Goal: Task Accomplishment & Management: Manage account settings

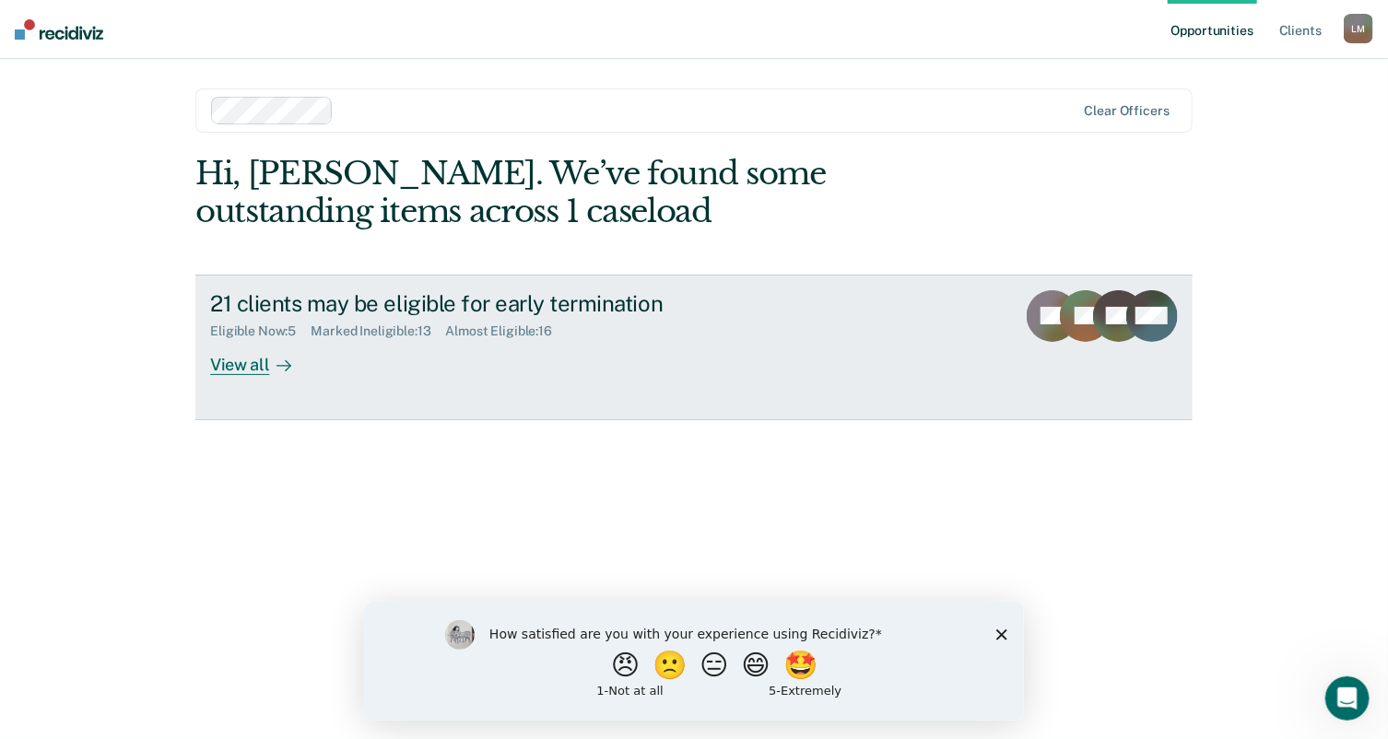
click at [229, 360] on div "View all" at bounding box center [261, 357] width 103 height 36
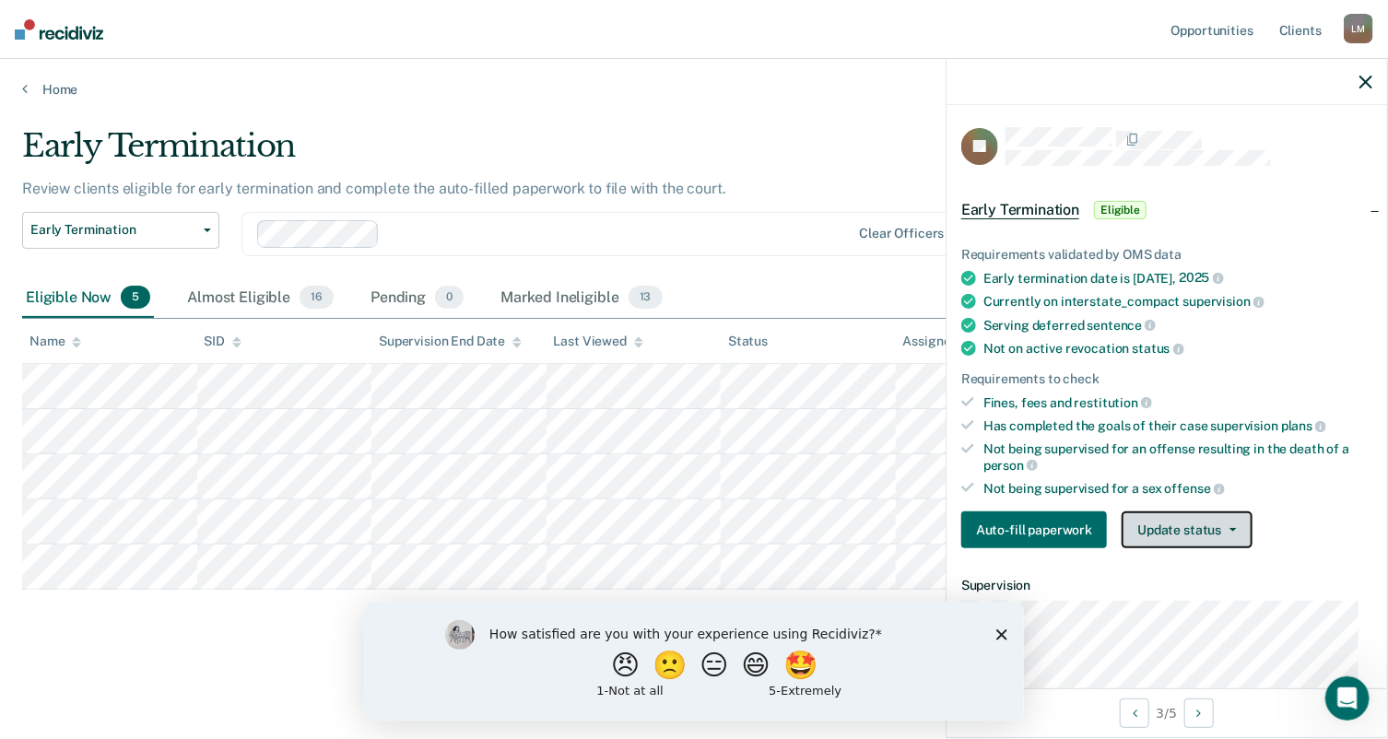
click at [1192, 523] on button "Update status" at bounding box center [1187, 529] width 130 height 37
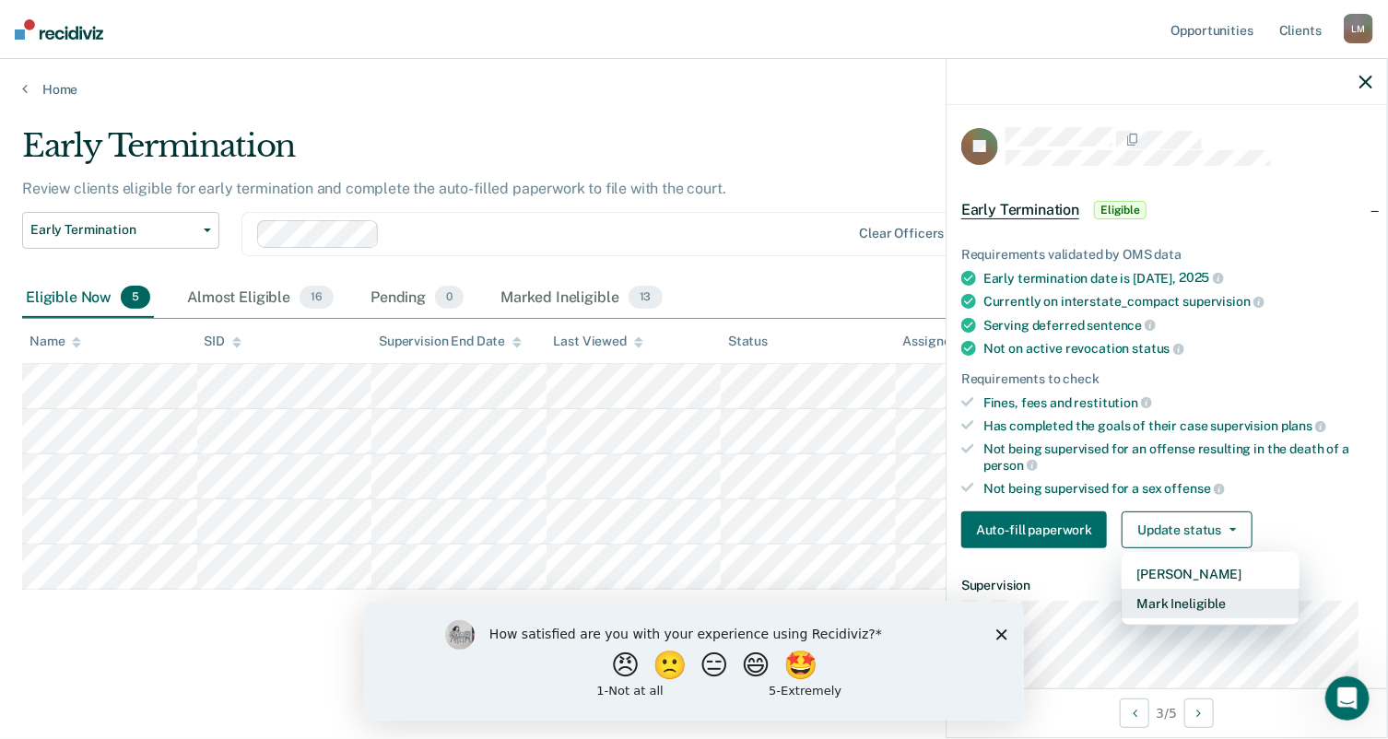
click at [1172, 597] on button "Mark Ineligible" at bounding box center [1211, 603] width 178 height 29
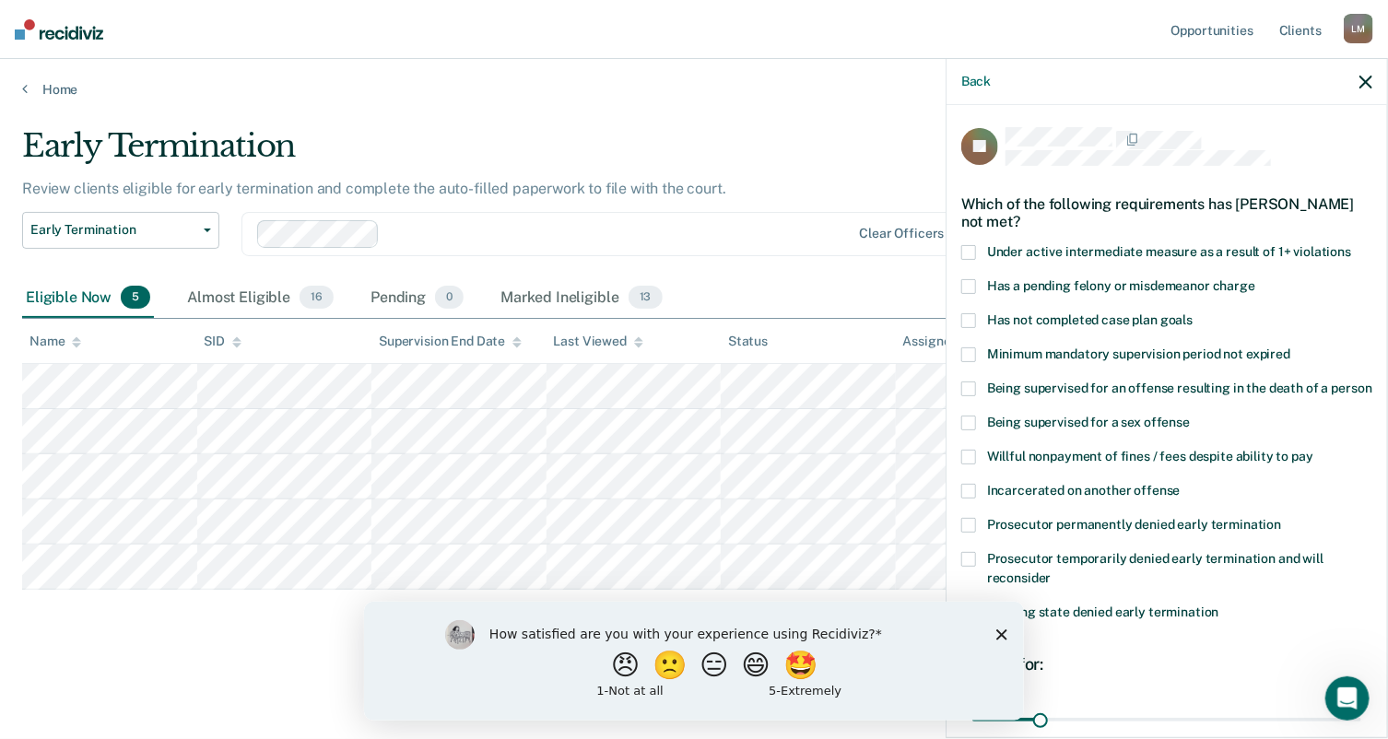
click at [964, 318] on span at bounding box center [968, 320] width 15 height 15
click at [1193, 313] on input "Has not completed case plan goals" at bounding box center [1193, 313] width 0 height 0
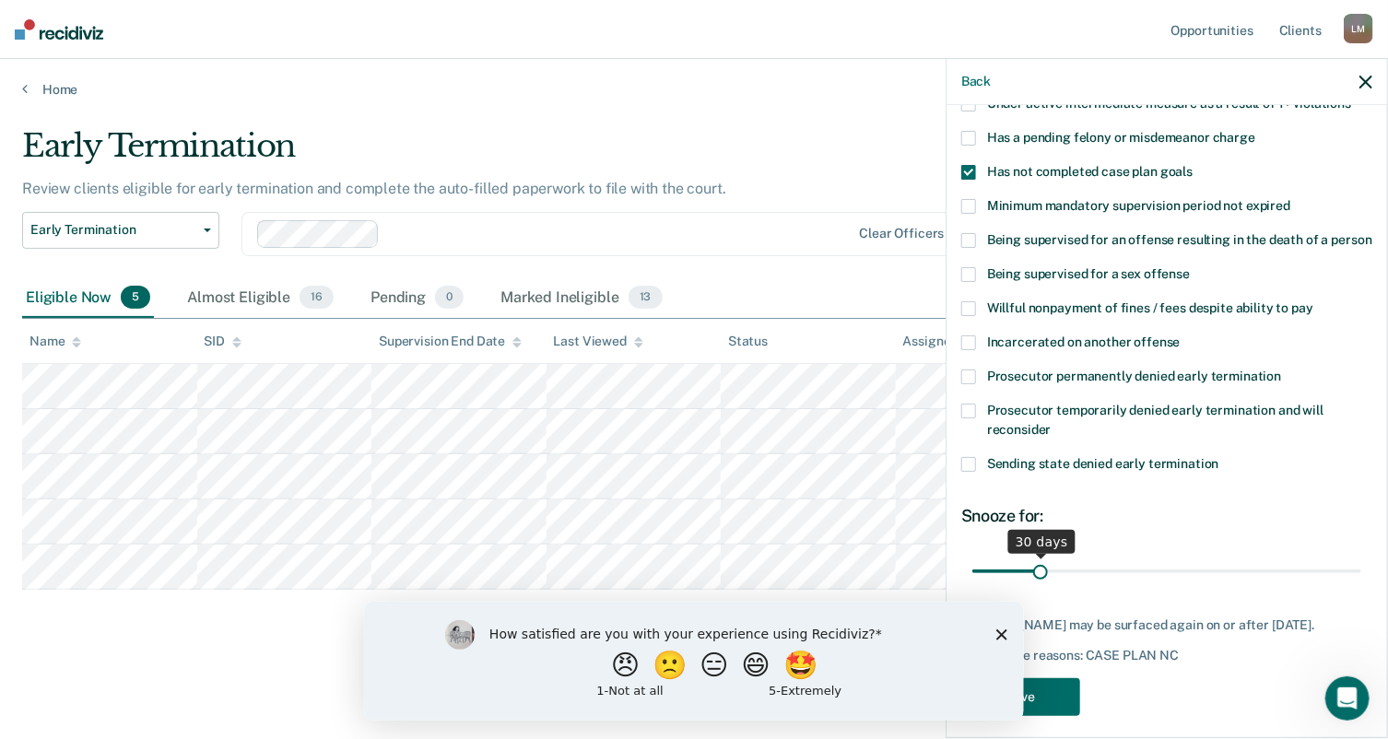
scroll to position [180, 0]
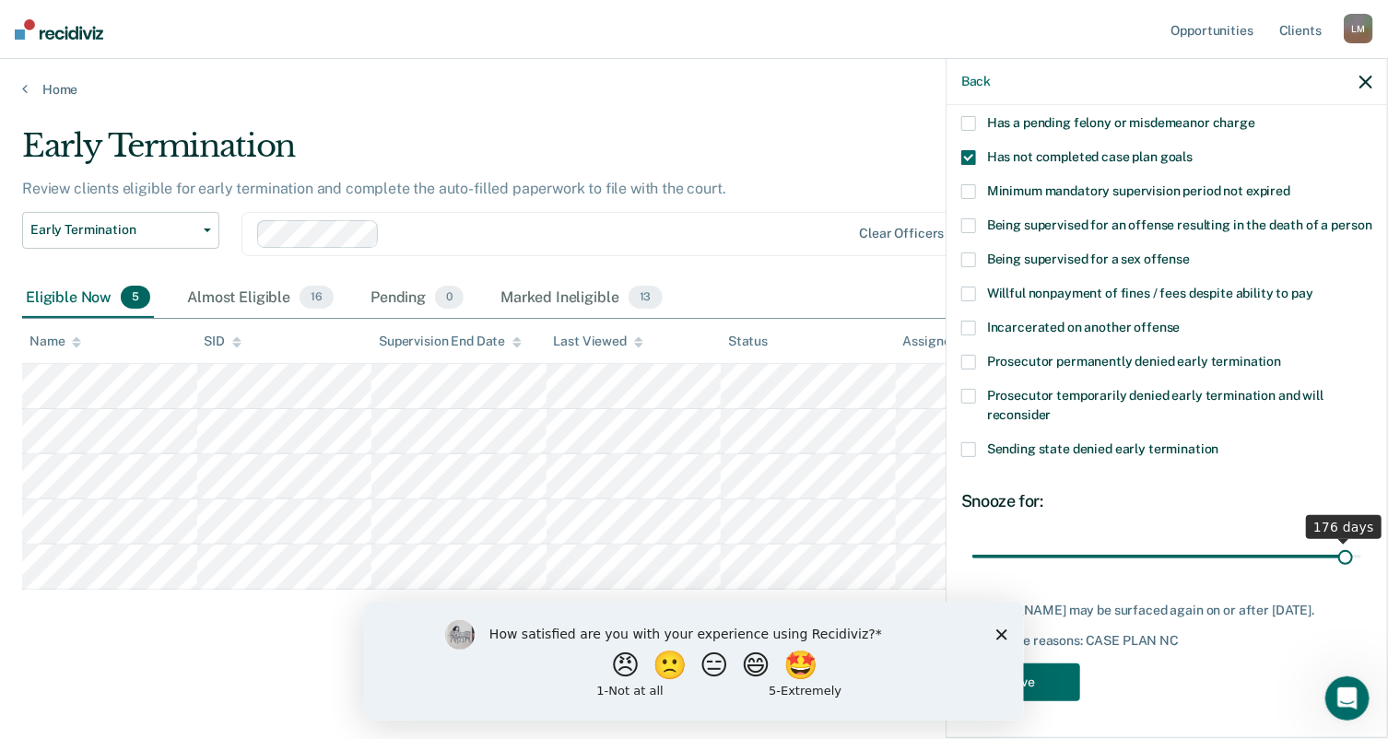
drag, startPoint x: 1031, startPoint y: 558, endPoint x: 1333, endPoint y: 553, distance: 301.4
type input "176"
click at [1333, 553] on input "range" at bounding box center [1166, 557] width 389 height 32
click at [1000, 629] on icon "Close survey" at bounding box center [1000, 634] width 11 height 11
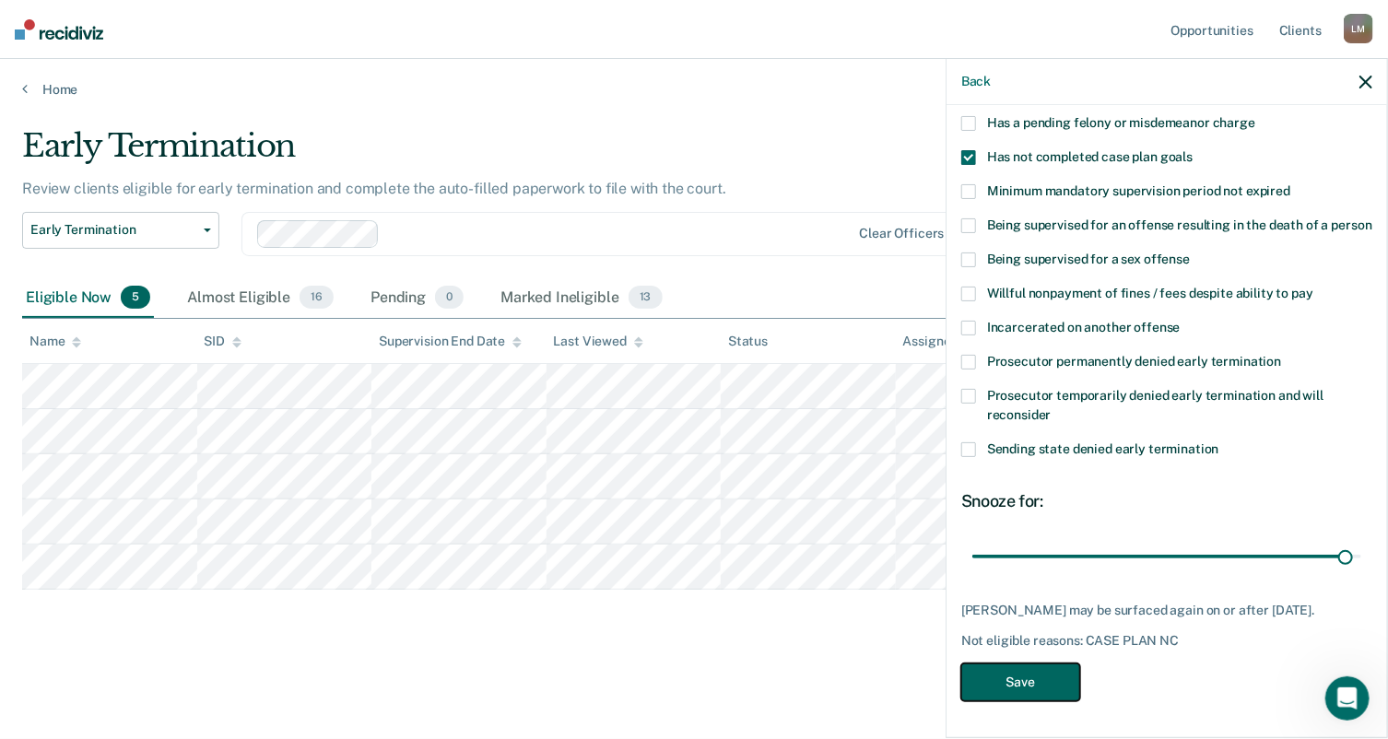
click at [1020, 678] on button "Save" at bounding box center [1020, 683] width 119 height 38
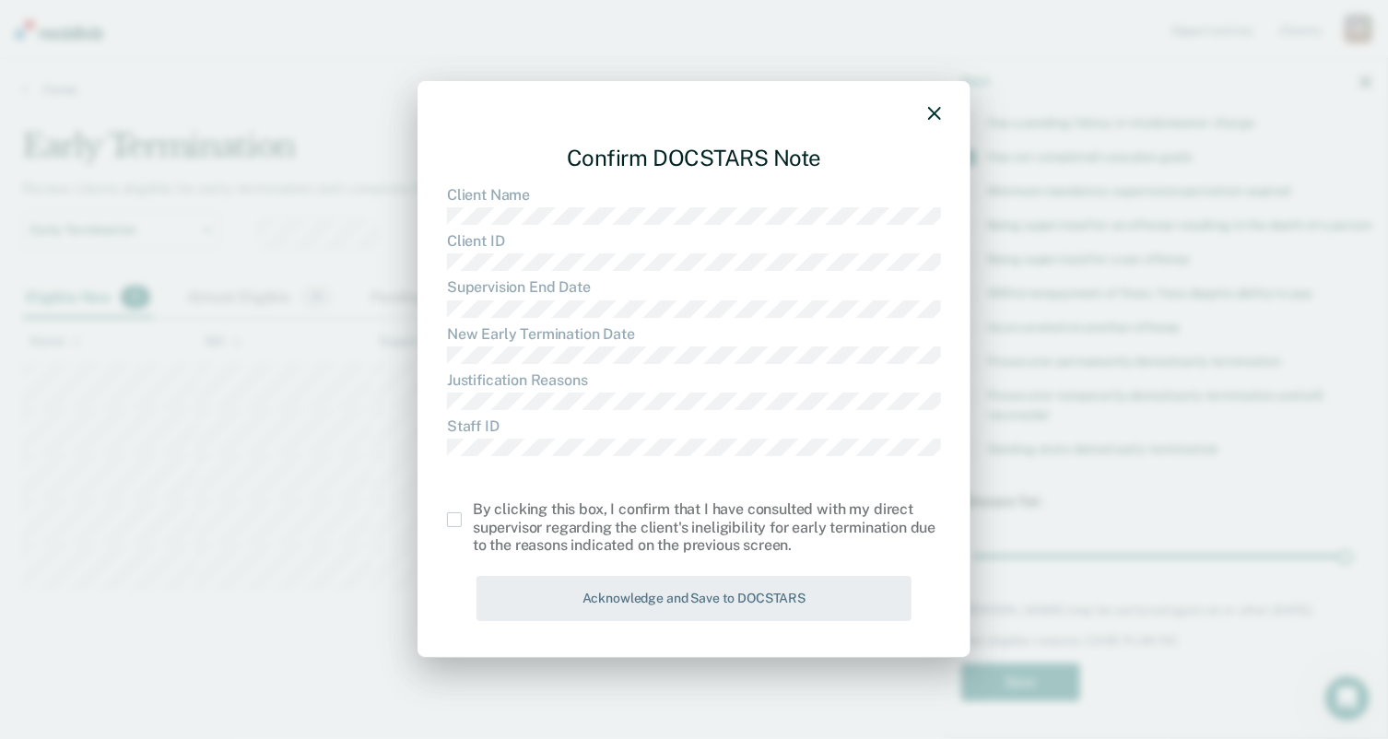
click at [451, 521] on span at bounding box center [454, 519] width 15 height 15
click at [473, 512] on input "checkbox" at bounding box center [473, 512] width 0 height 0
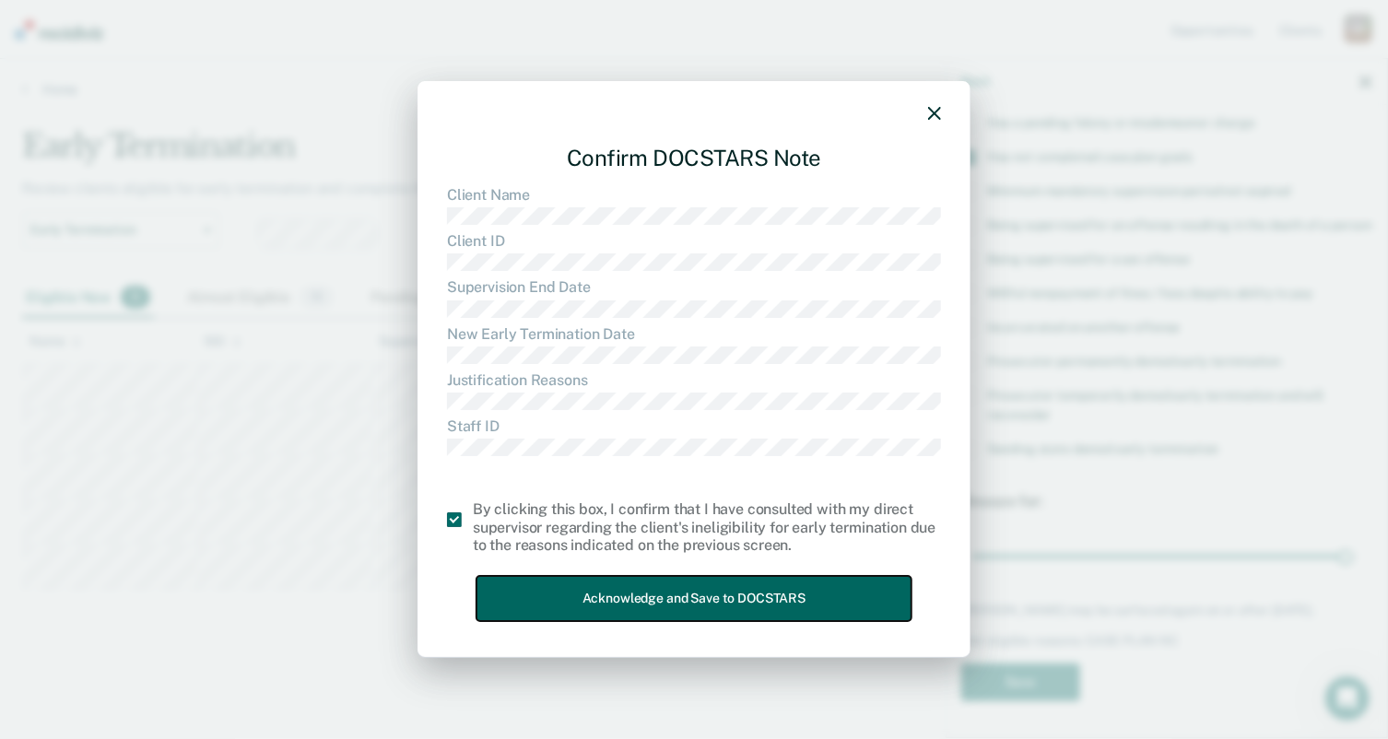
click at [656, 604] on button "Acknowledge and Save to DOCSTARS" at bounding box center [693, 598] width 435 height 45
